Goal: Check status: Check status

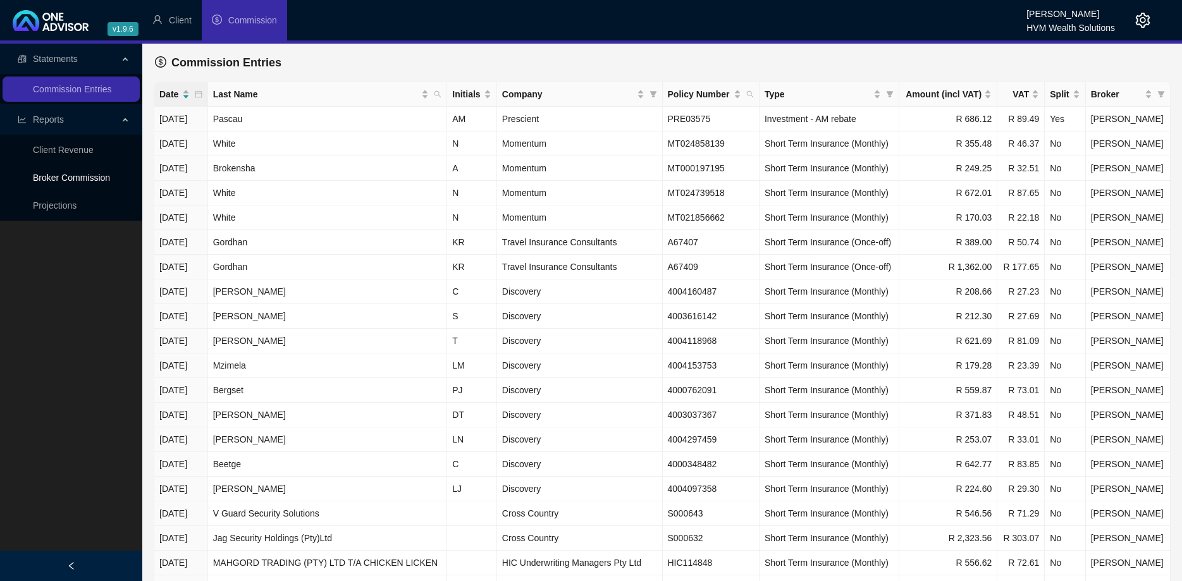
click at [76, 183] on link "Broker Commission" at bounding box center [71, 178] width 77 height 10
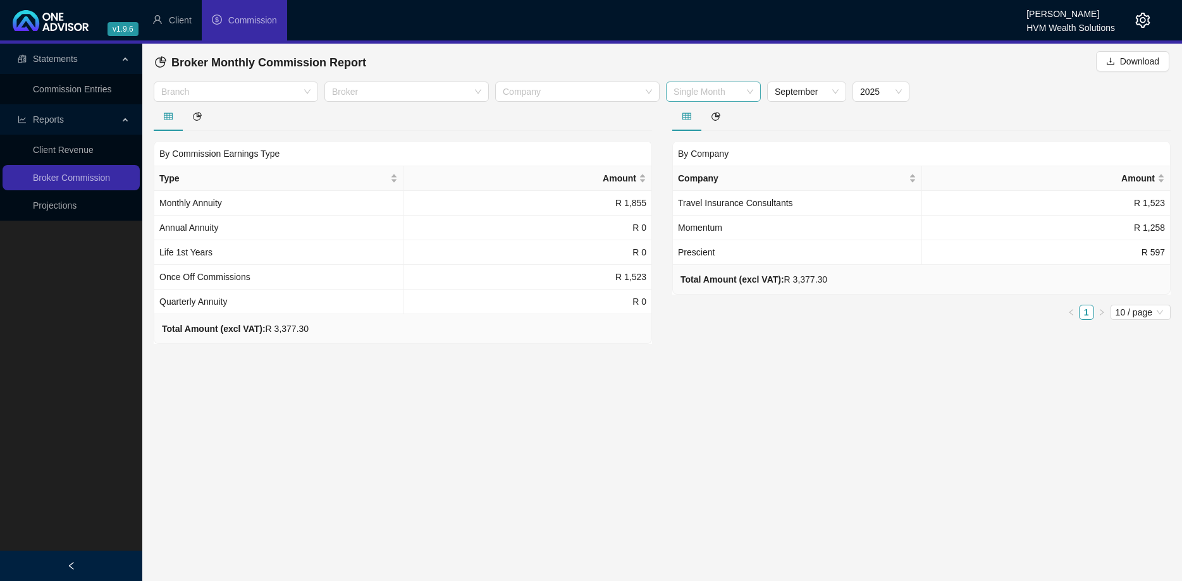
click at [684, 86] on span "Single Month" at bounding box center [713, 91] width 80 height 19
click at [787, 95] on span "September" at bounding box center [807, 91] width 64 height 19
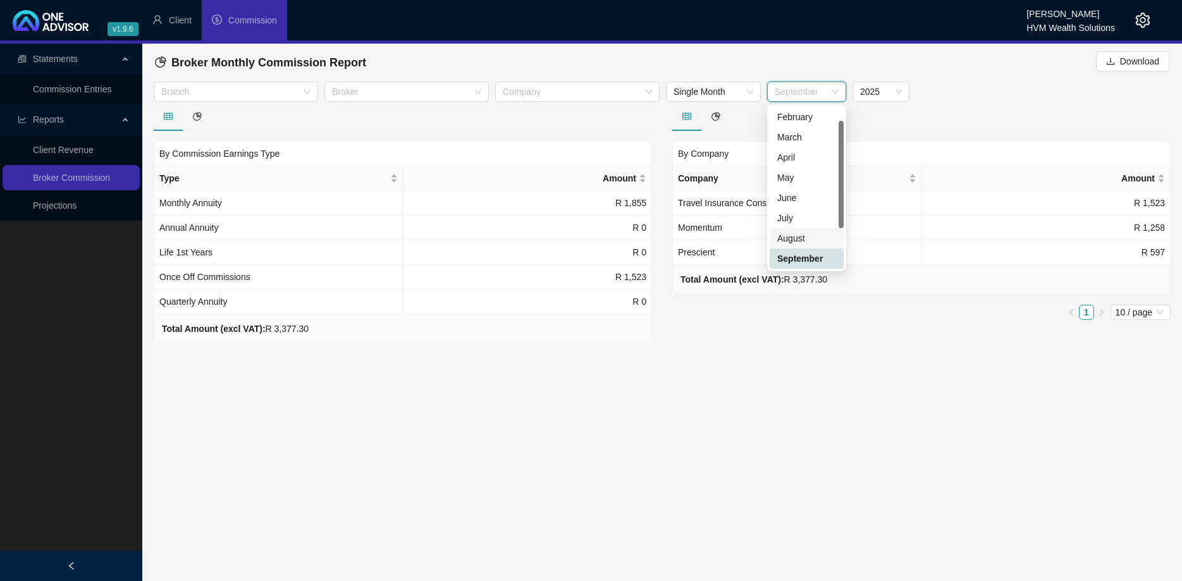
click at [802, 240] on div "August" at bounding box center [806, 238] width 59 height 14
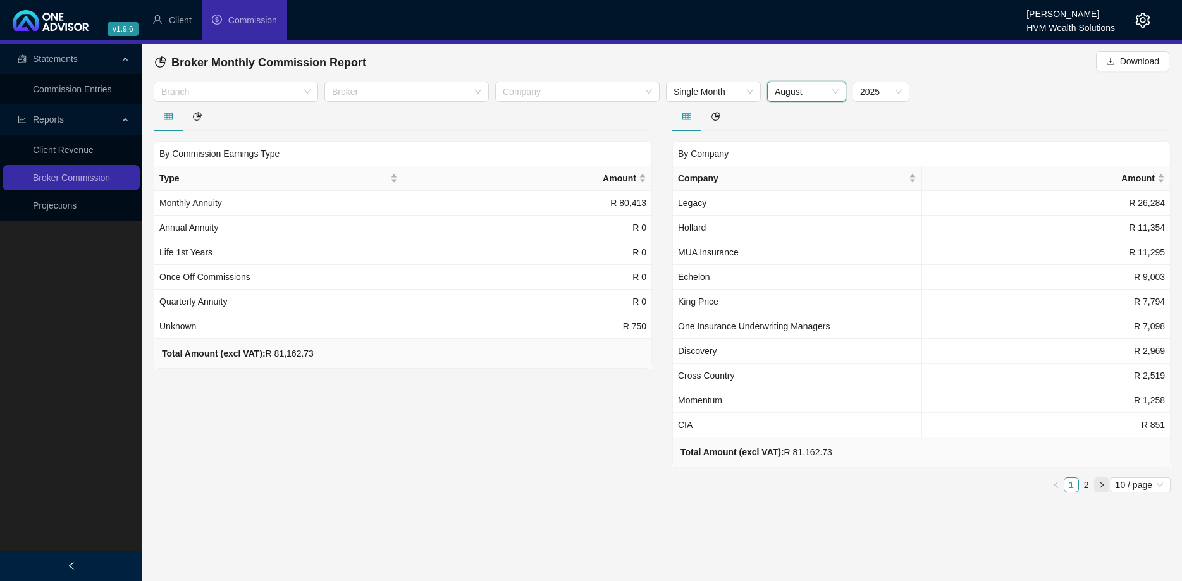
click at [1095, 488] on button "button" at bounding box center [1101, 484] width 15 height 15
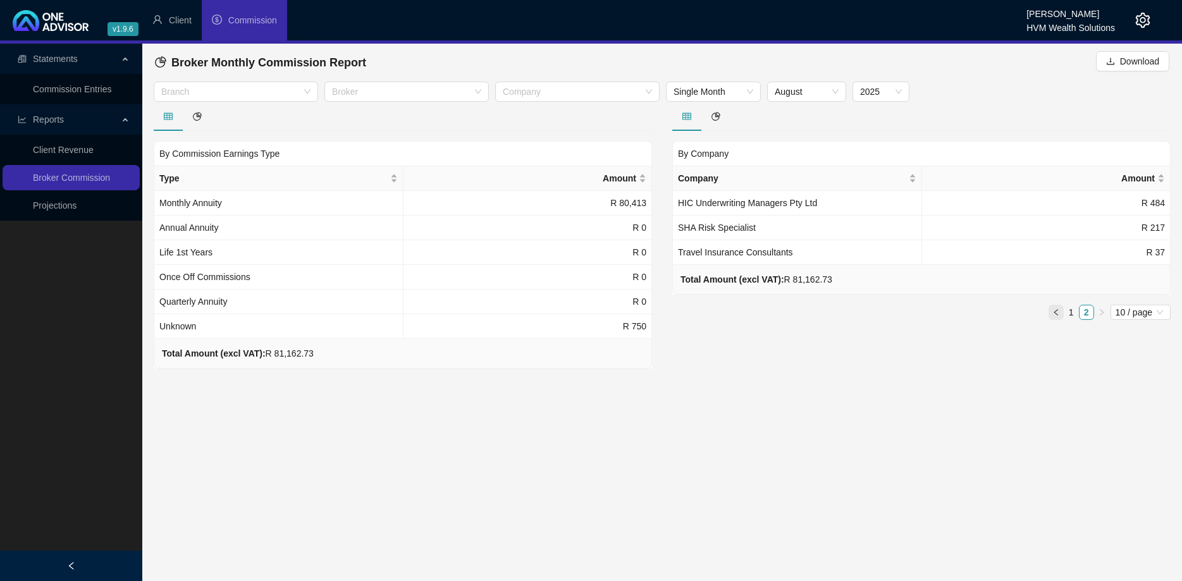
click at [1050, 314] on button "button" at bounding box center [1055, 312] width 15 height 15
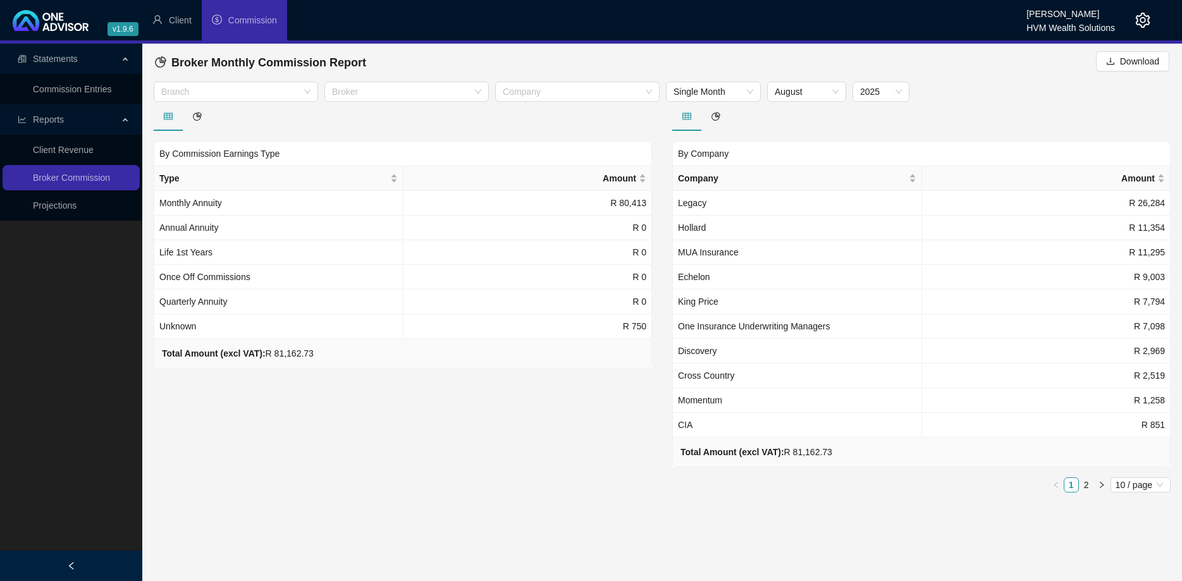
click at [496, 412] on div "By Commission Earnings Type Type Amount Monthly Annuity R 80,413 Annual Annuity…" at bounding box center [403, 302] width 518 height 401
click at [33, 204] on link "Projections" at bounding box center [55, 205] width 44 height 10
